Goal: Book appointment/travel/reservation

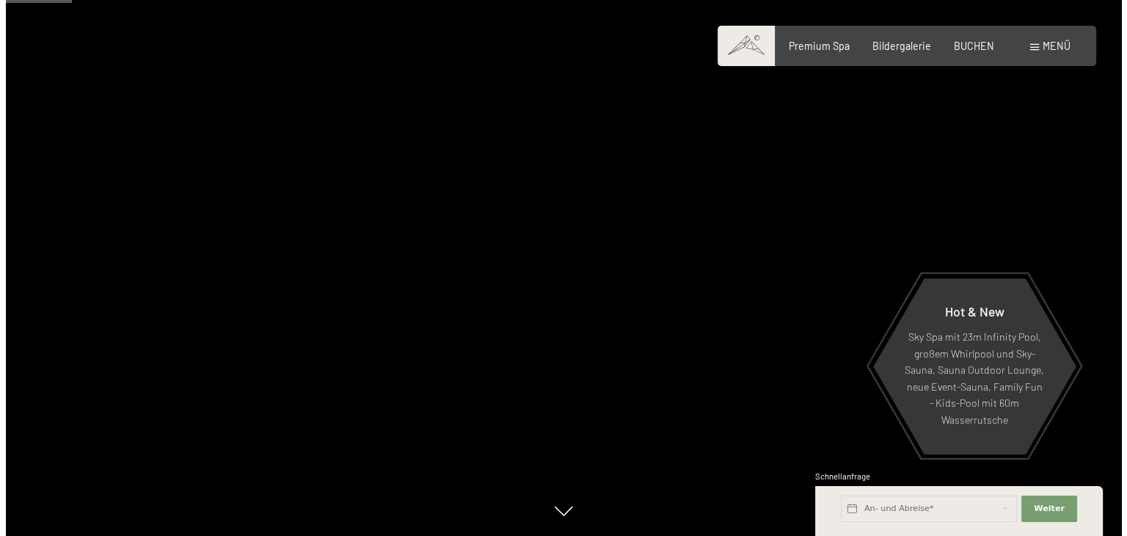
scroll to position [429, 0]
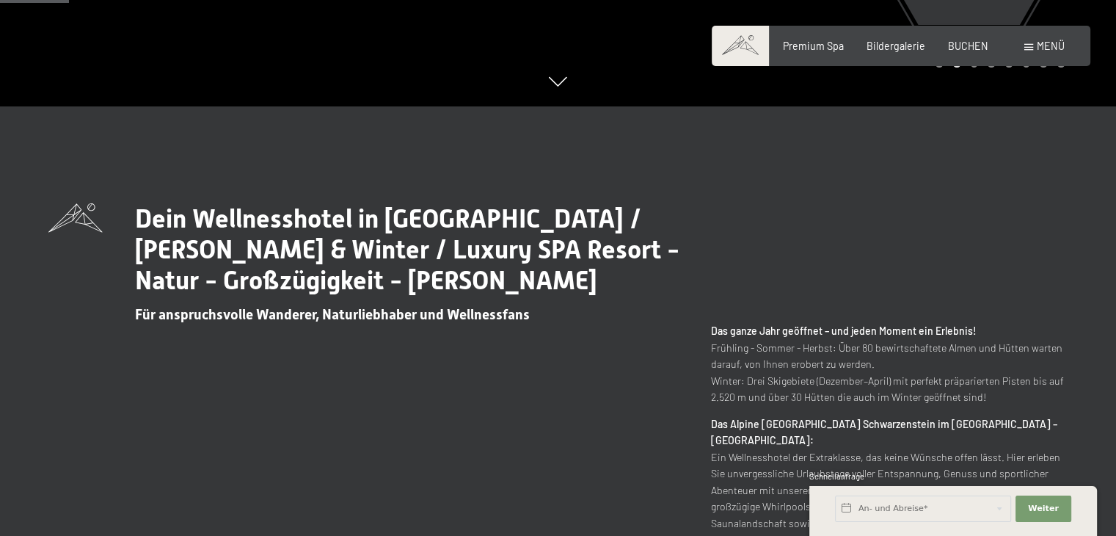
click at [1030, 48] on span at bounding box center [1028, 47] width 9 height 7
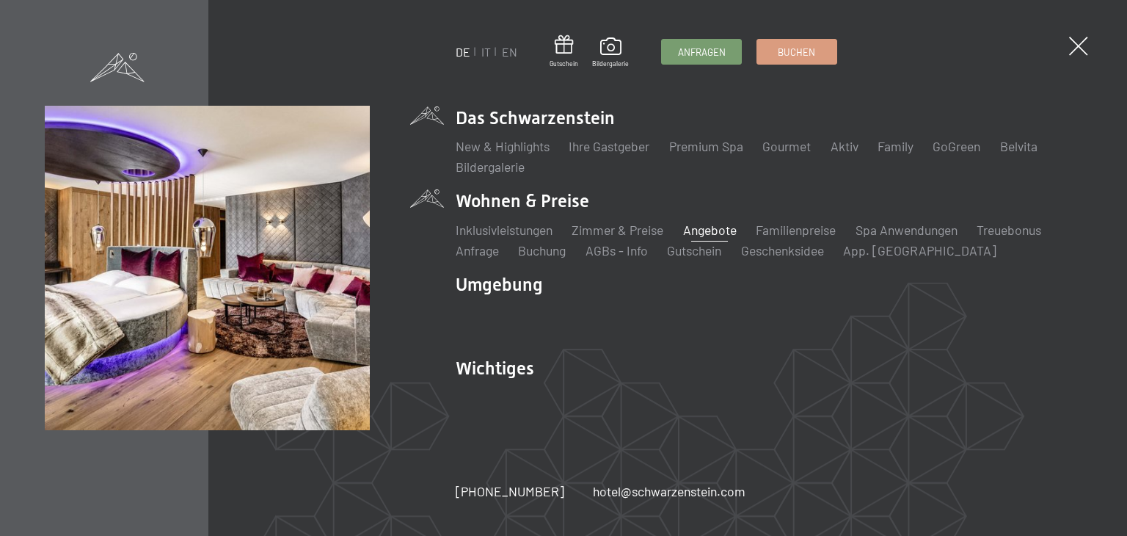
click at [715, 229] on link "Angebote" at bounding box center [710, 230] width 54 height 16
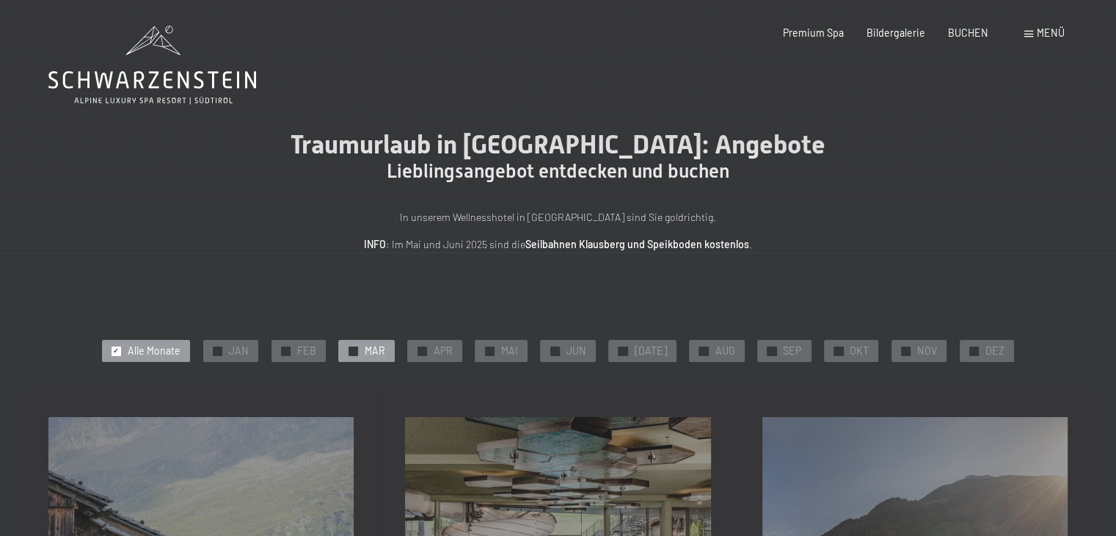
click at [384, 351] on span "MAR" at bounding box center [375, 350] width 21 height 15
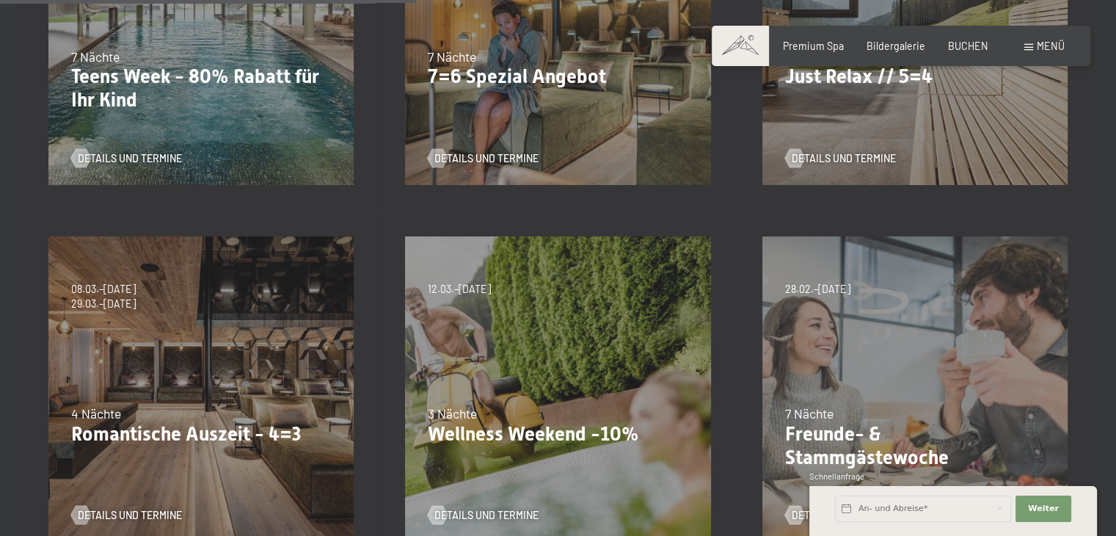
scroll to position [566, 0]
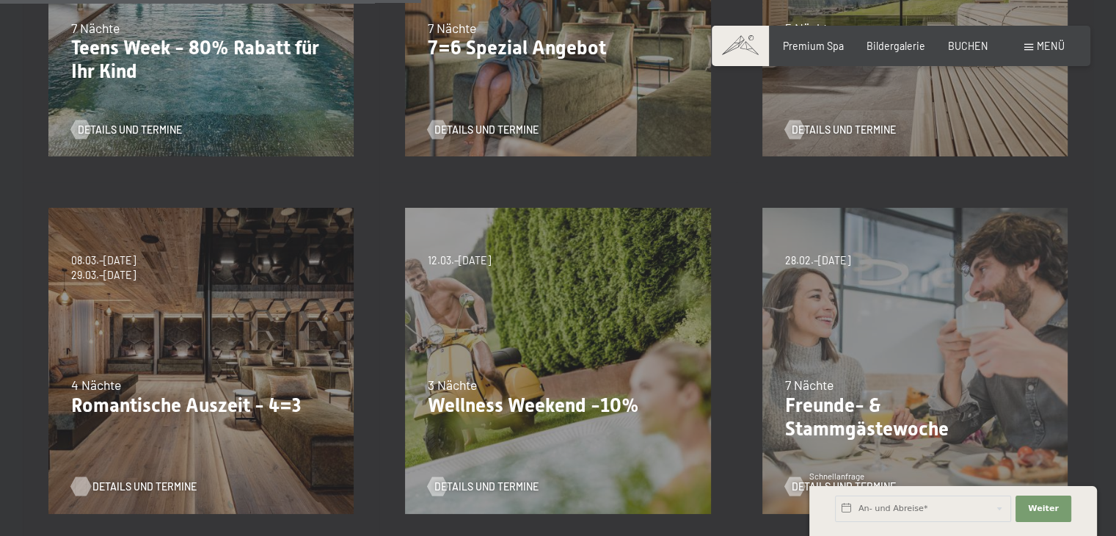
click at [122, 485] on span "Details und Termine" at bounding box center [144, 486] width 104 height 15
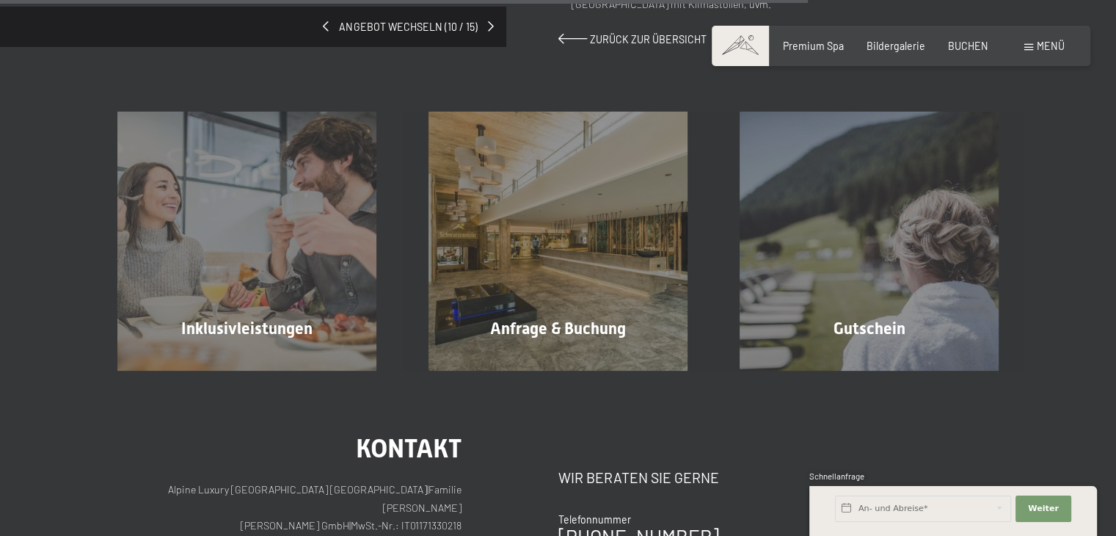
scroll to position [1173, 0]
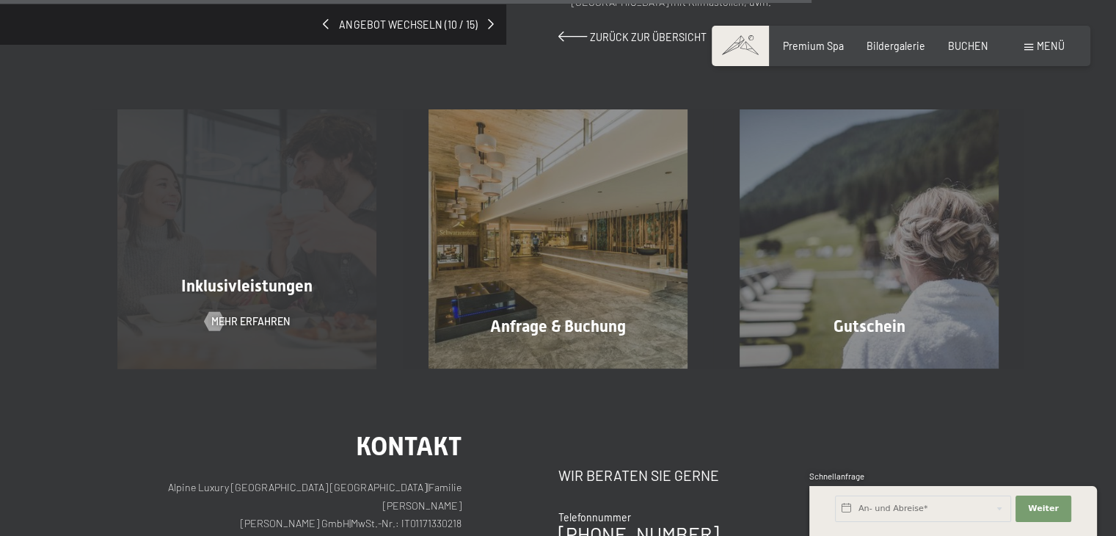
click at [278, 285] on span "Inklusivleistungen" at bounding box center [246, 286] width 131 height 18
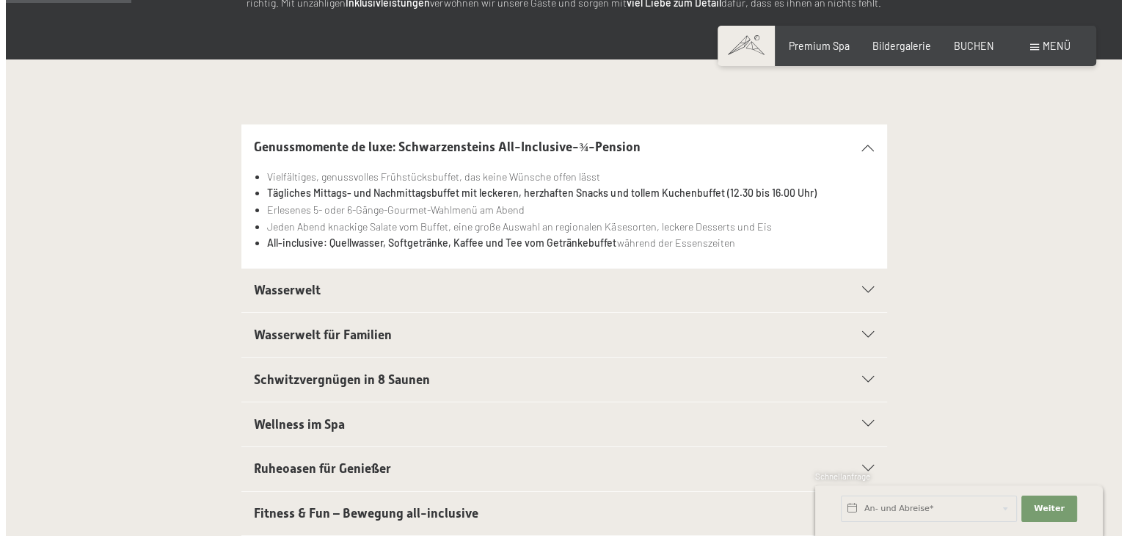
scroll to position [269, 0]
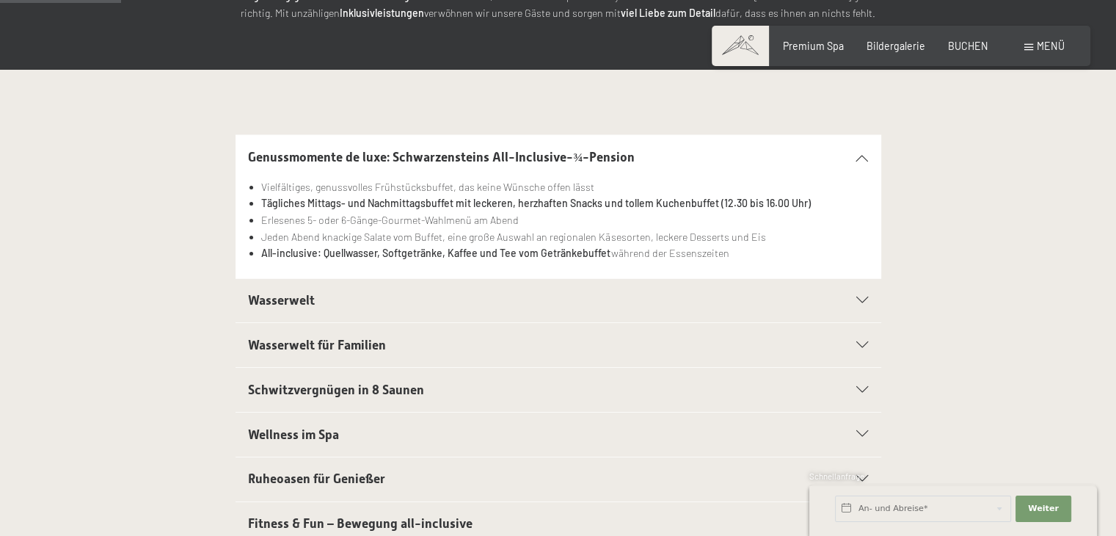
click at [1025, 42] on div "Menü" at bounding box center [1044, 46] width 40 height 15
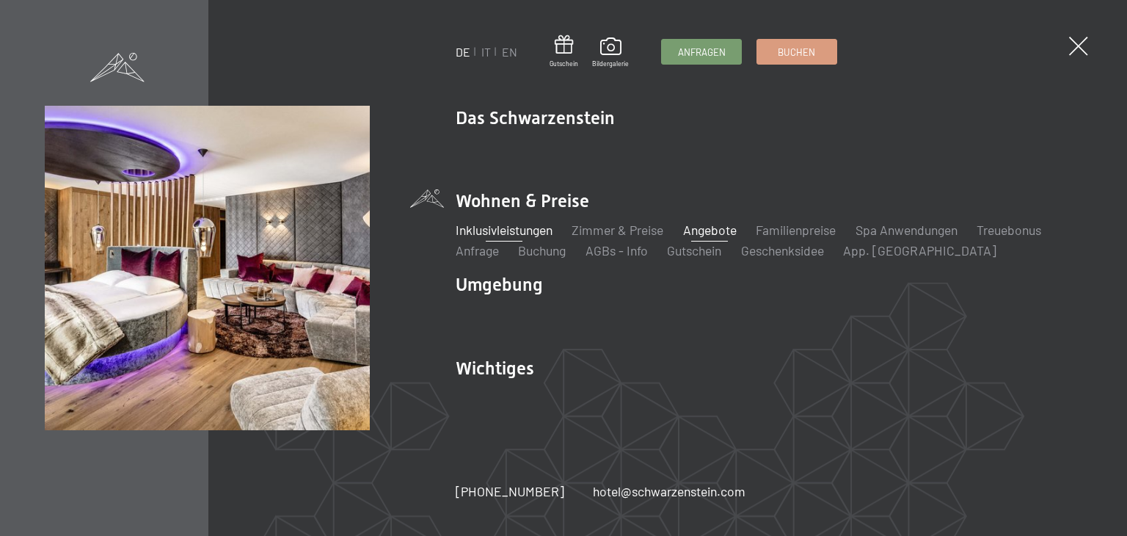
click at [719, 230] on link "Angebote" at bounding box center [710, 230] width 54 height 16
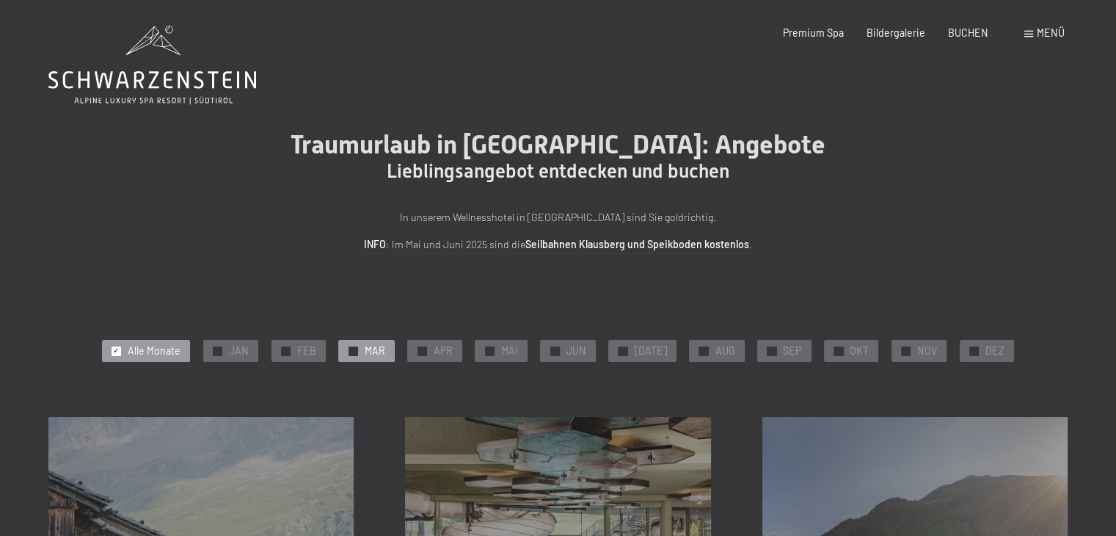
click at [376, 351] on span "MAR" at bounding box center [375, 350] width 21 height 15
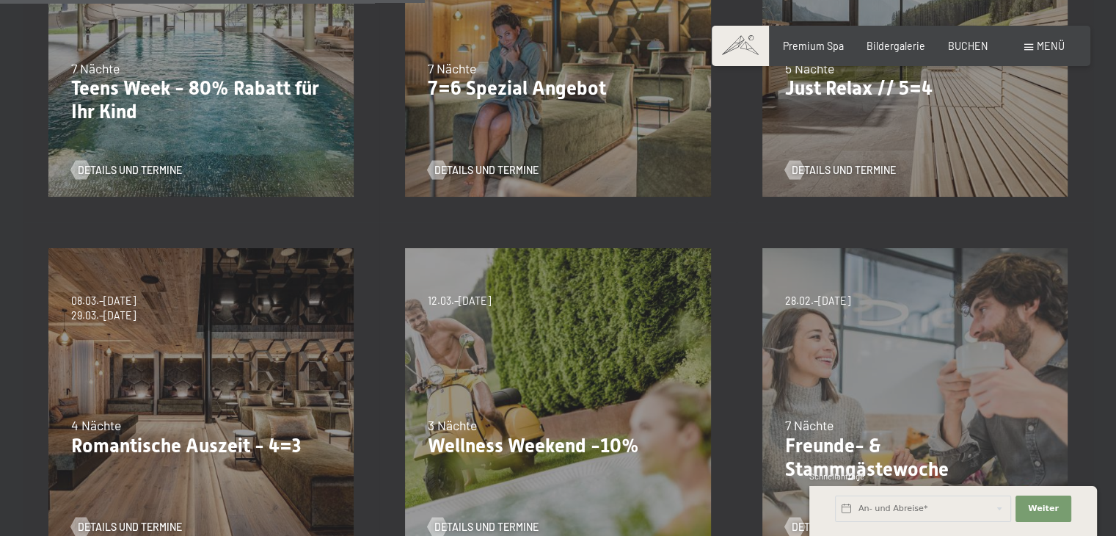
scroll to position [582, 0]
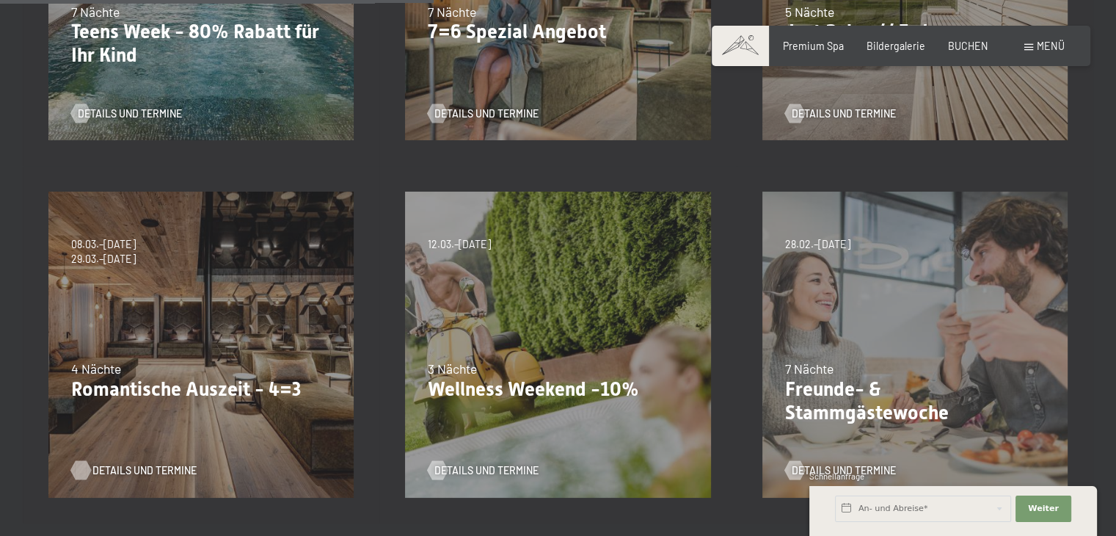
click at [98, 473] on span "Details und Termine" at bounding box center [144, 470] width 104 height 15
